Goal: Navigation & Orientation: Find specific page/section

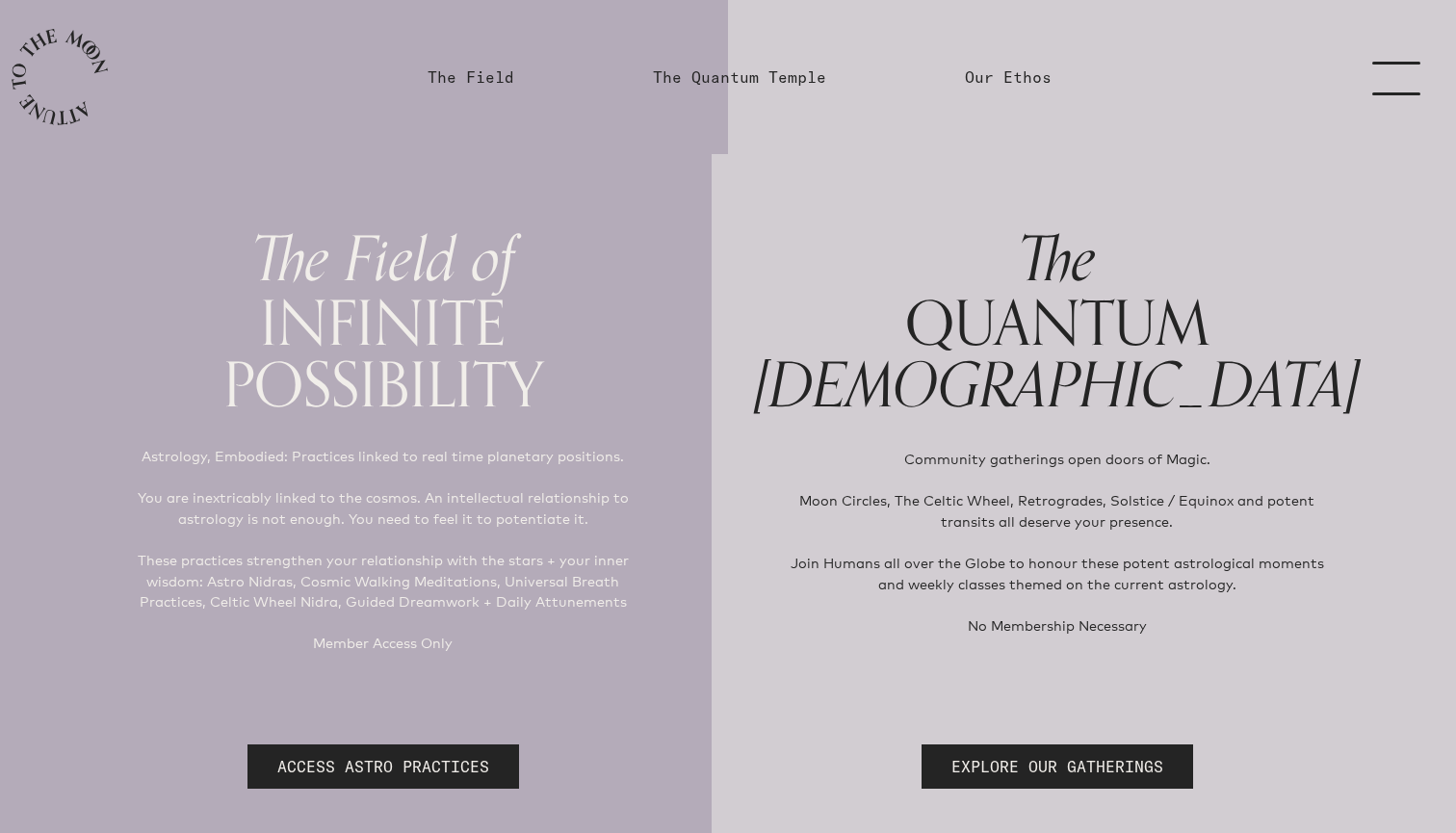
click at [1381, 78] on link "menu" at bounding box center [1407, 77] width 96 height 154
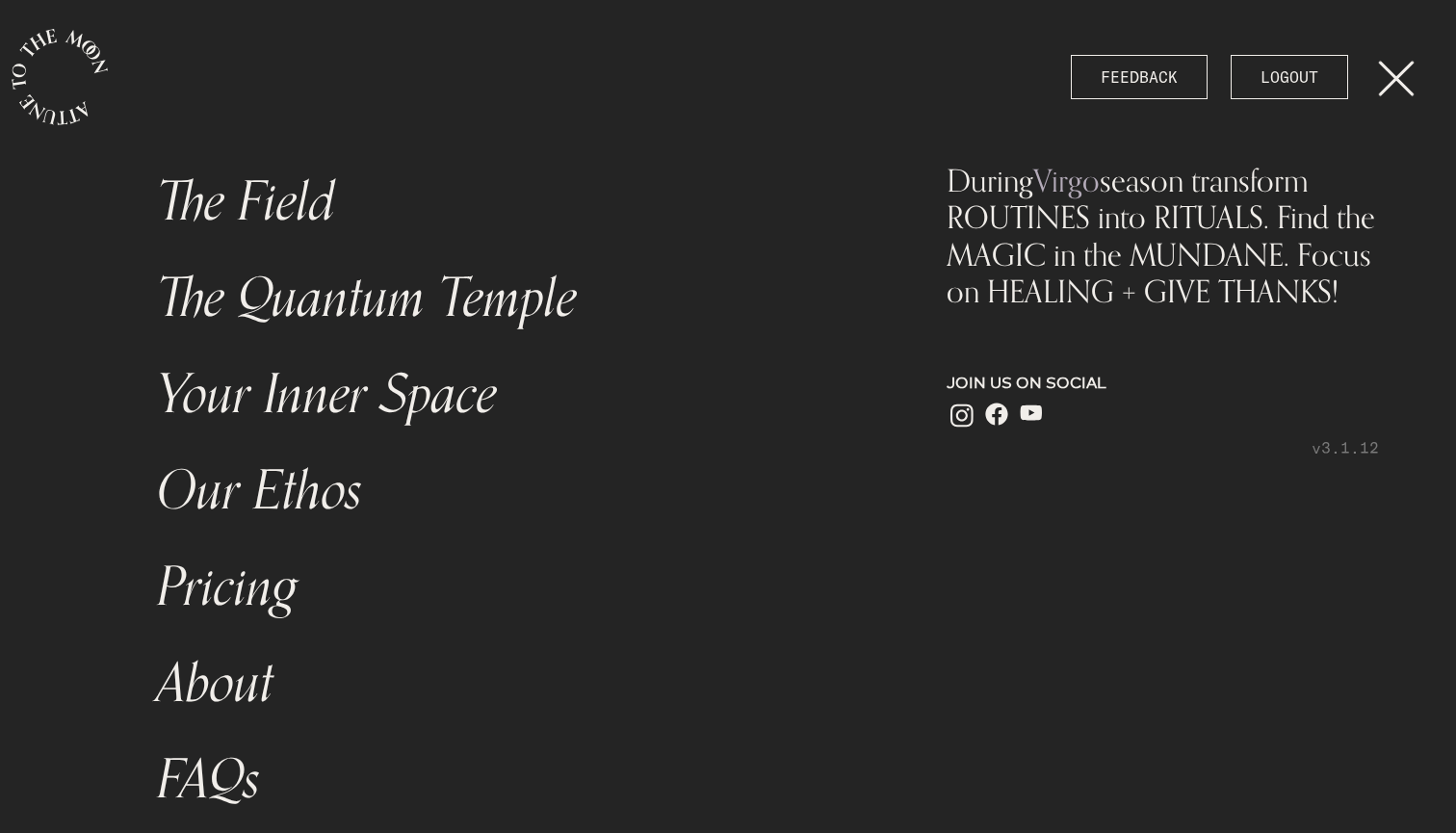
click at [259, 215] on link "The Field" at bounding box center [509, 202] width 728 height 96
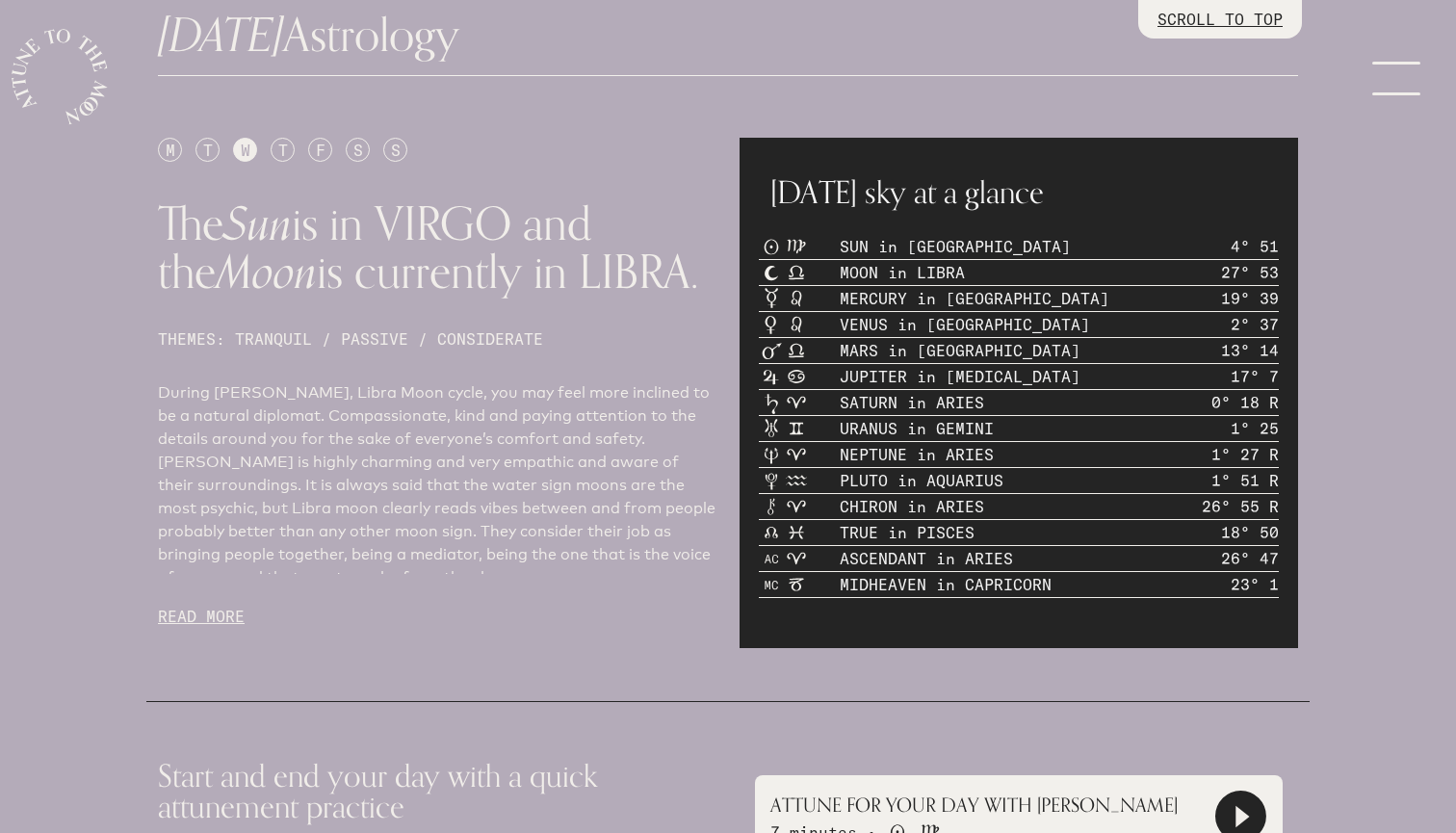
scroll to position [823, 0]
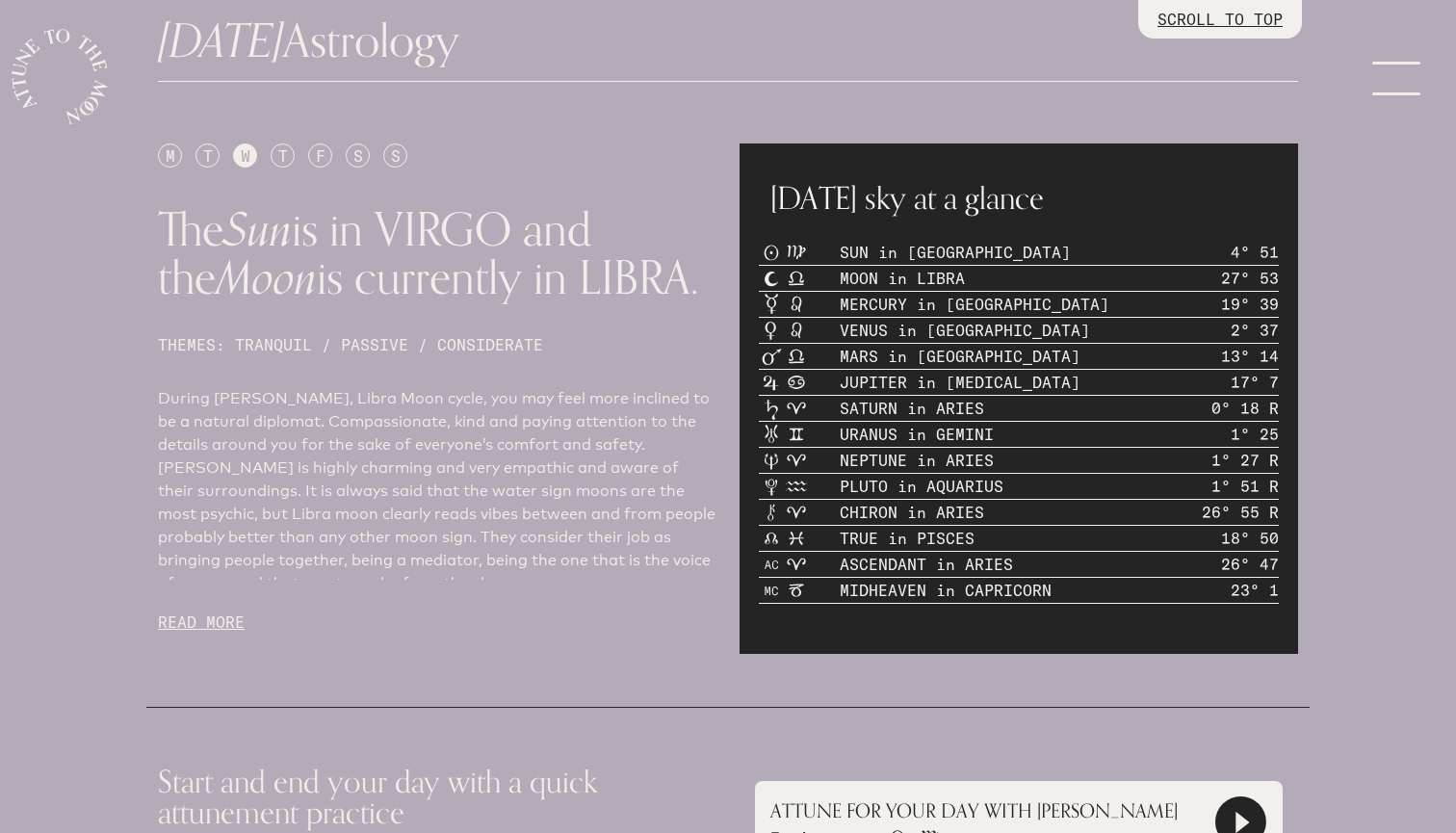
click at [169, 158] on div "M" at bounding box center [170, 155] width 24 height 24
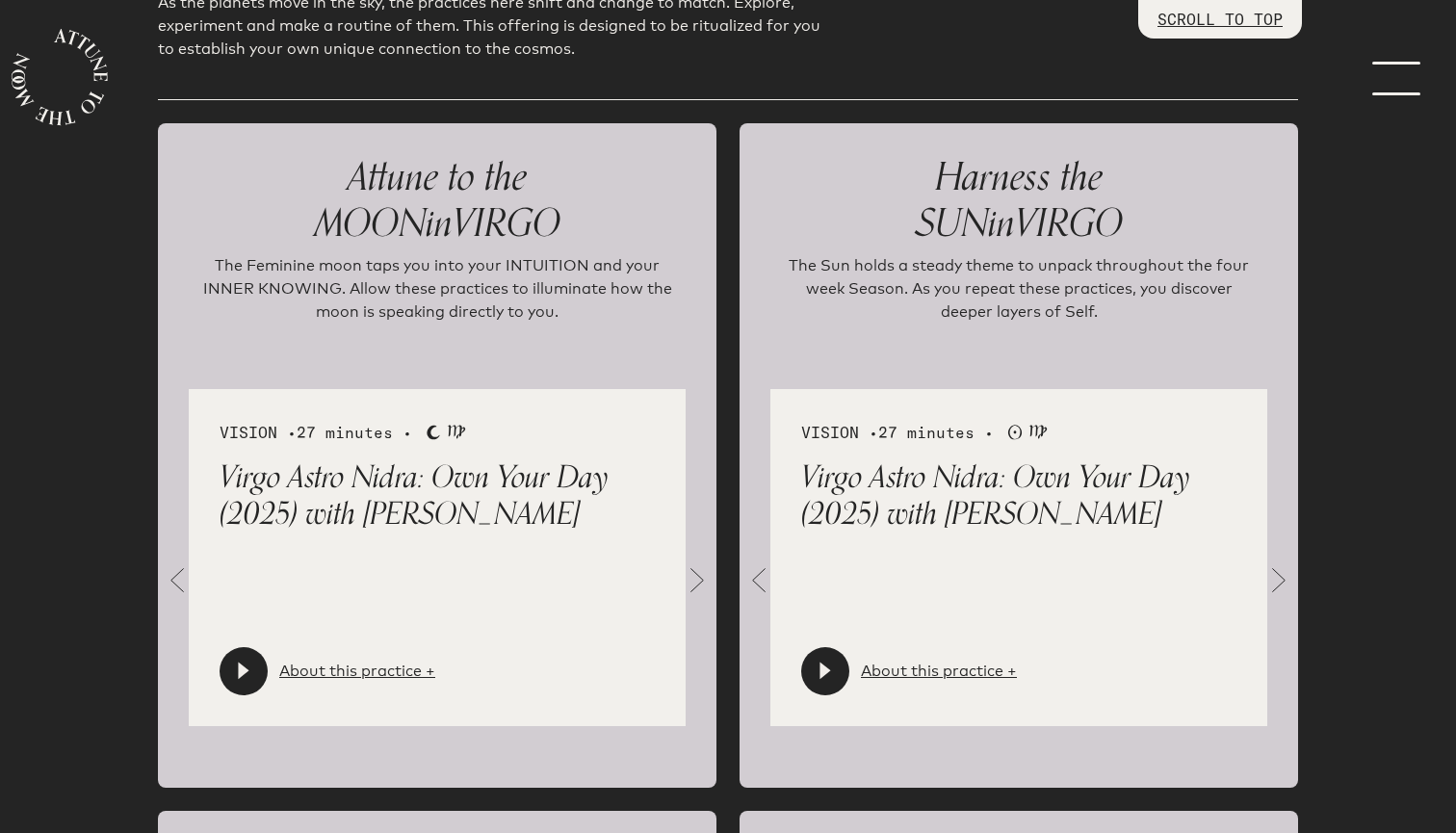
scroll to position [2090, 0]
click at [693, 562] on span at bounding box center [697, 581] width 39 height 39
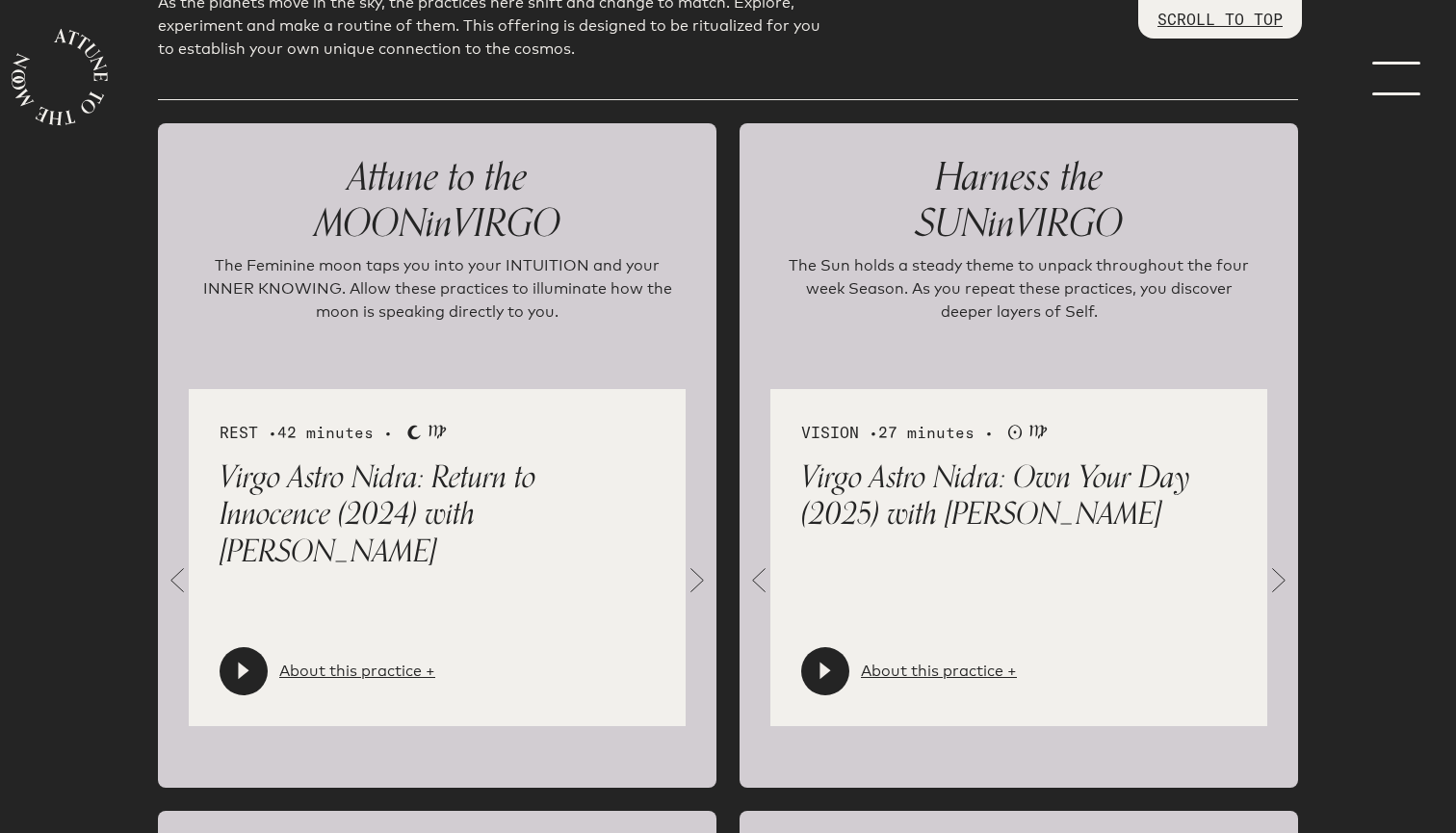
click at [754, 562] on span at bounding box center [758, 581] width 39 height 39
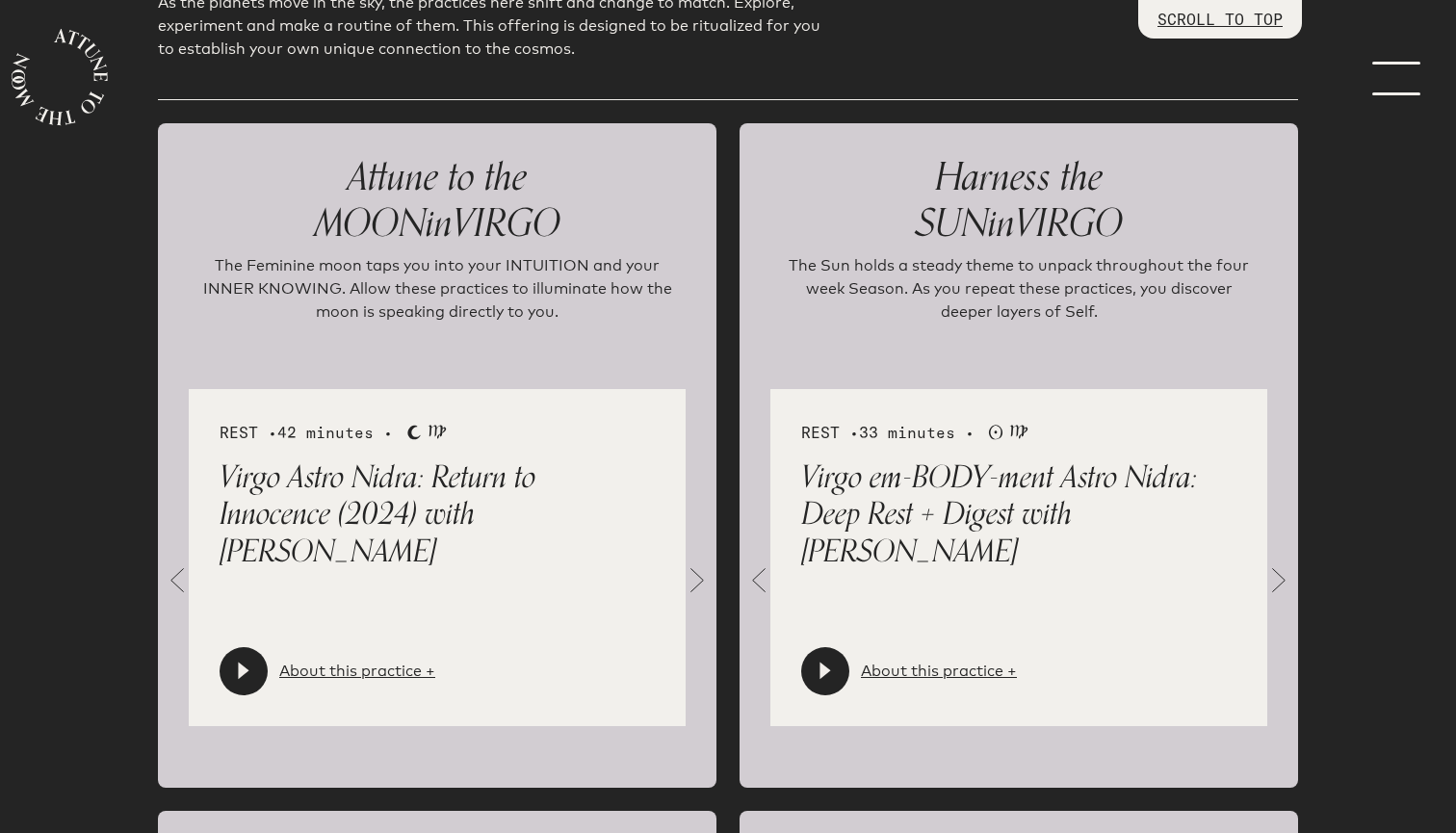
click at [754, 562] on span at bounding box center [758, 581] width 39 height 39
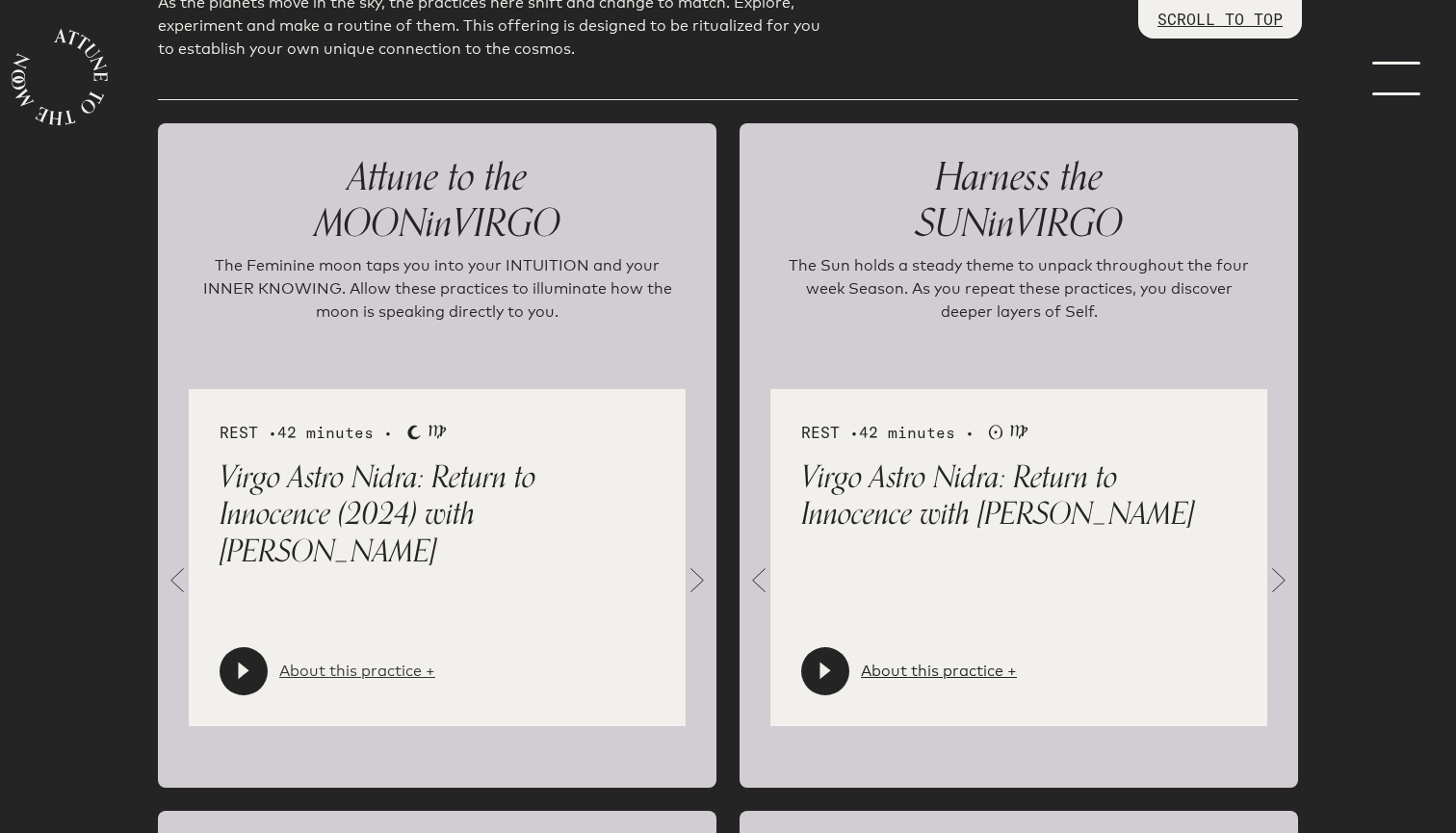
click at [376, 660] on link "About this practice +" at bounding box center [357, 671] width 156 height 23
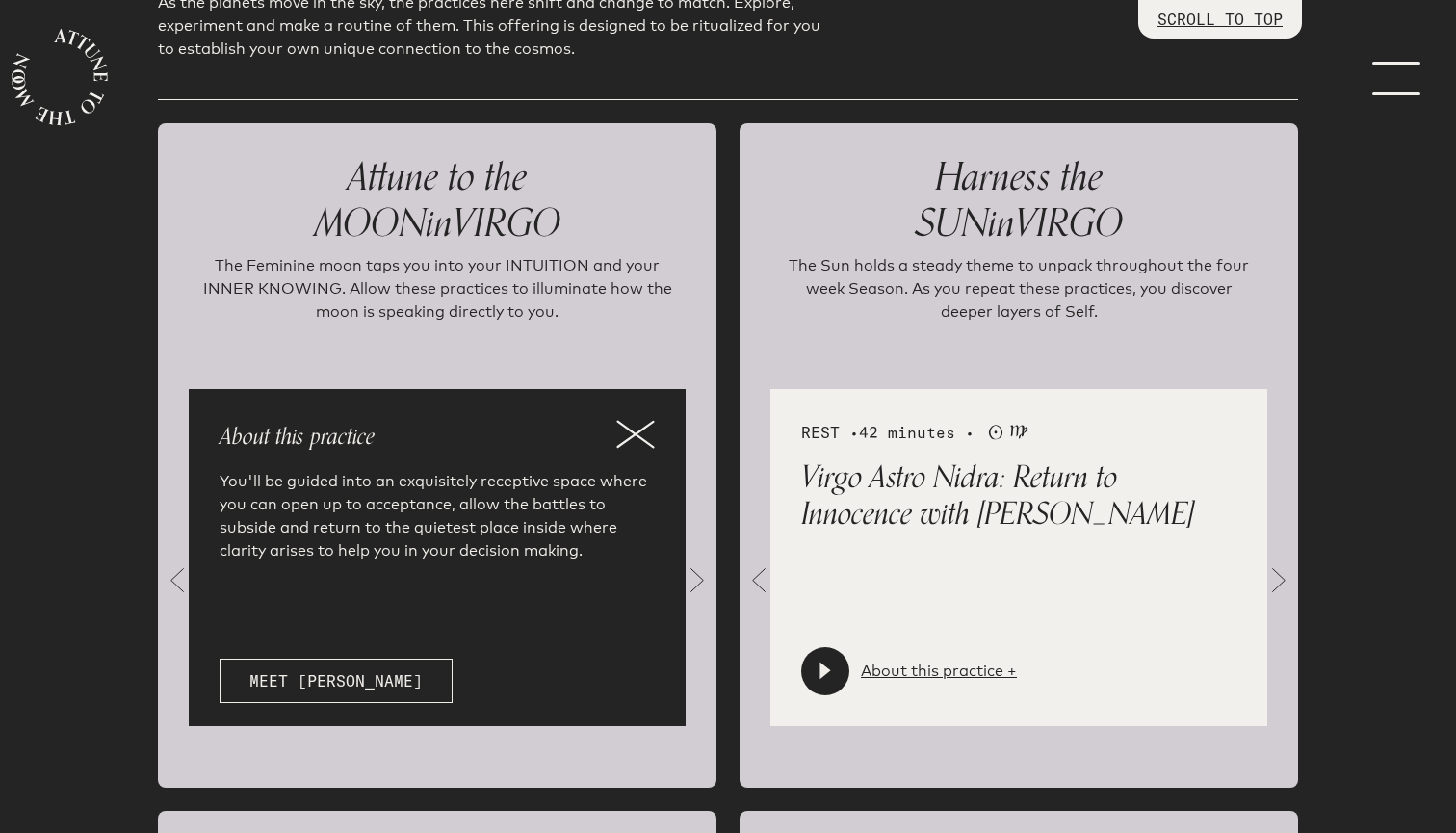
click at [635, 419] on icon at bounding box center [635, 433] width 39 height 29
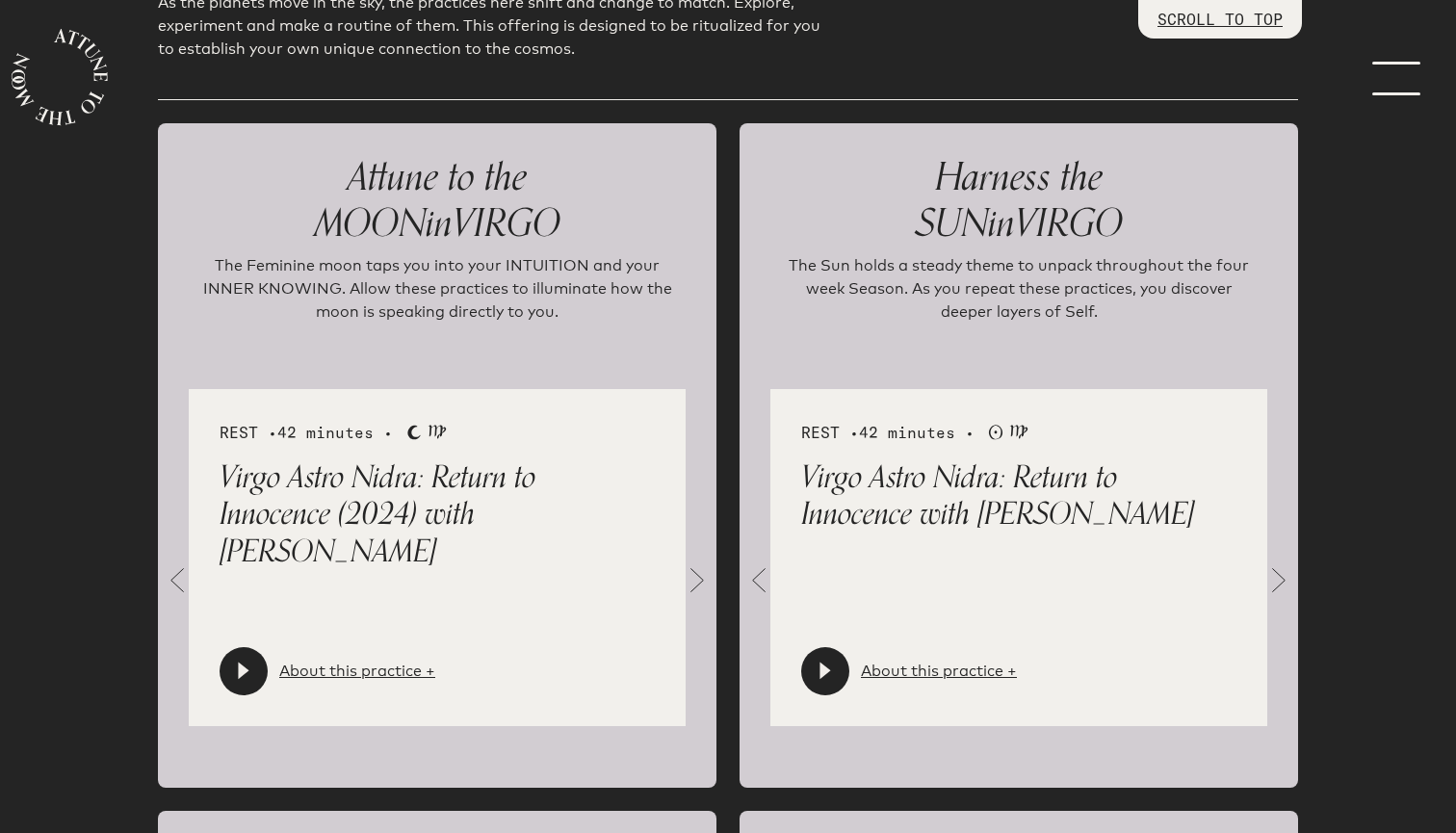
click at [243, 661] on icon at bounding box center [243, 669] width 11 height 17
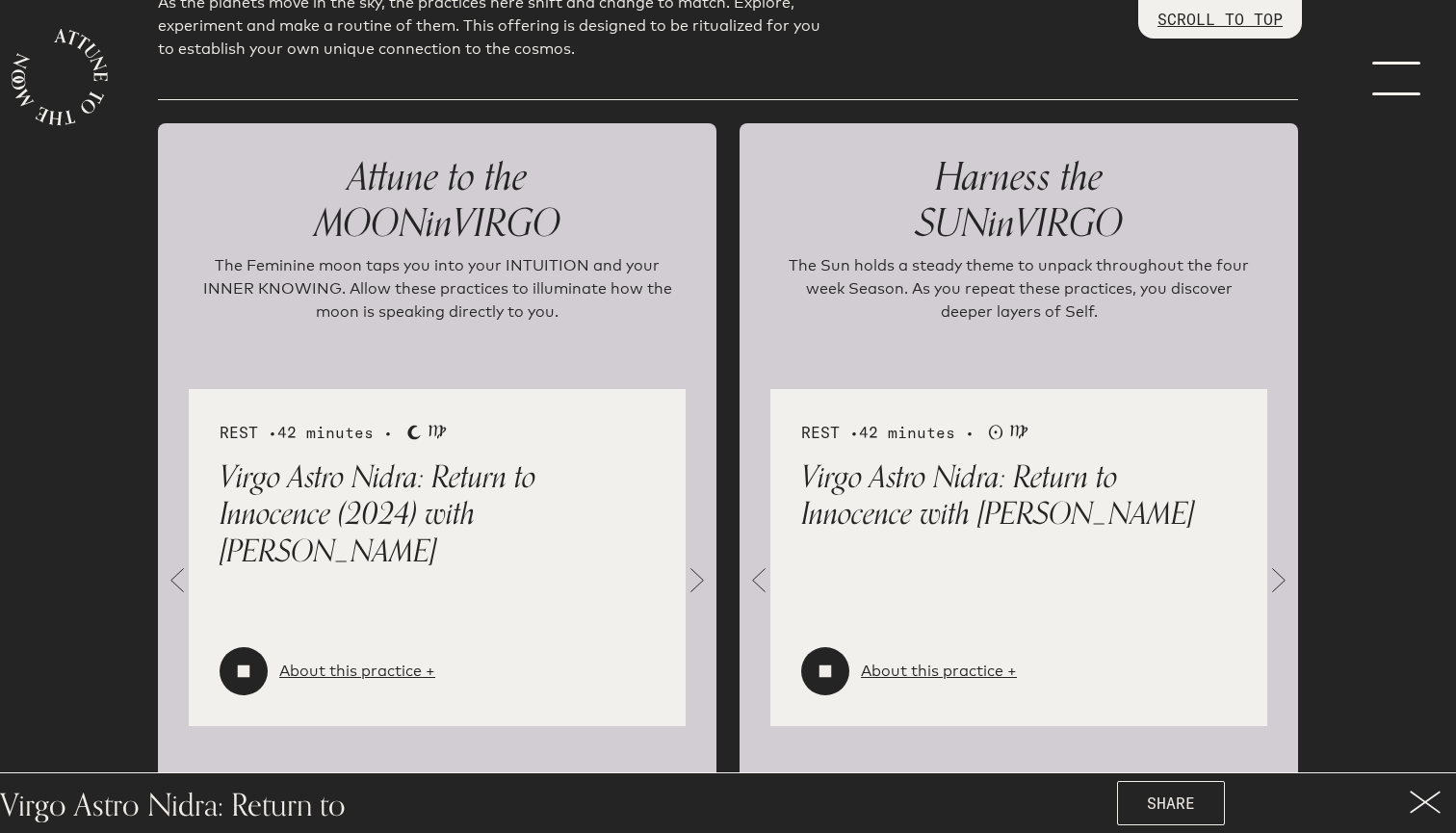
click at [229, 647] on div at bounding box center [243, 671] width 48 height 48
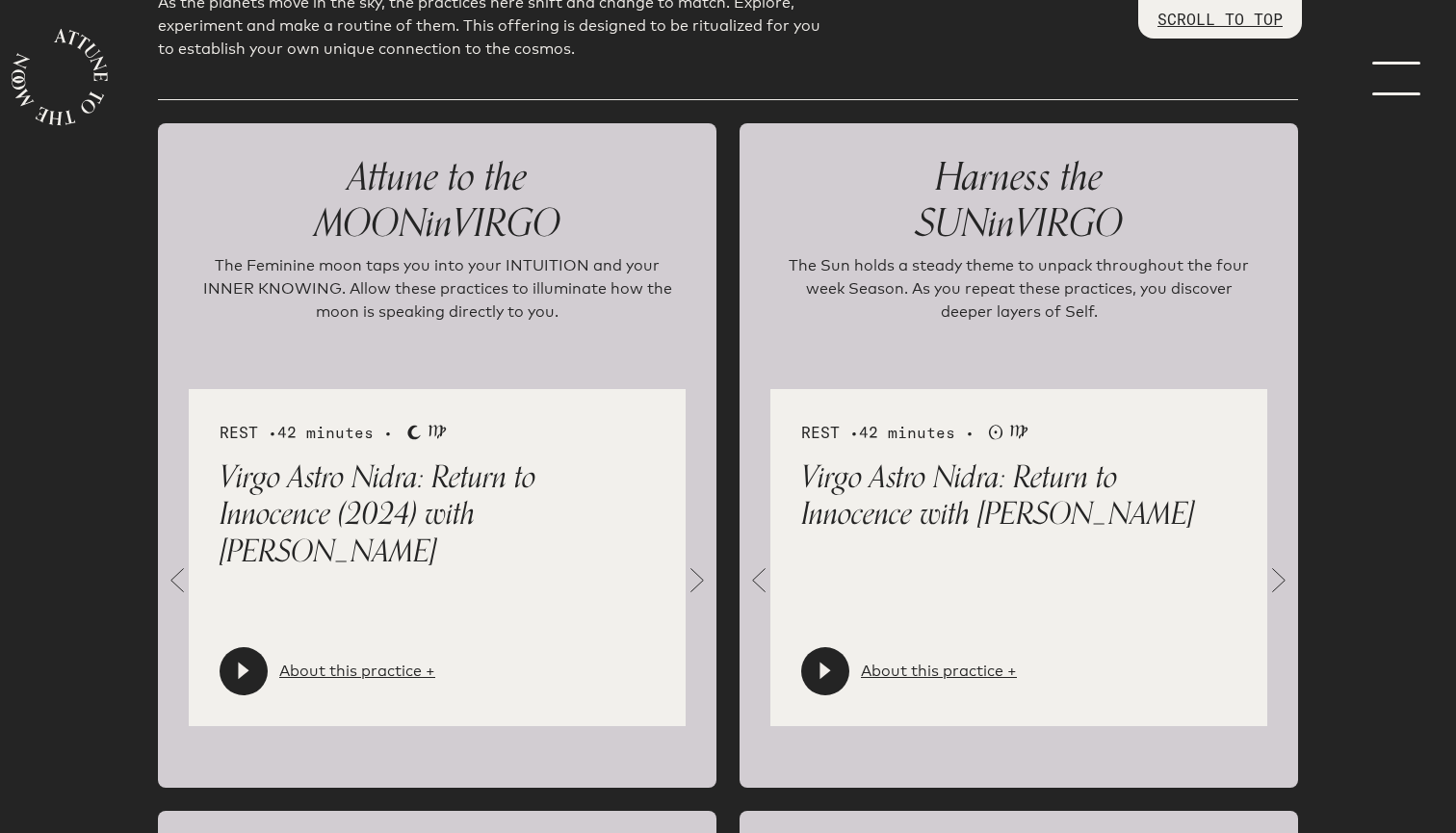
click at [241, 661] on icon at bounding box center [243, 669] width 11 height 17
